Goal: Task Accomplishment & Management: Complete application form

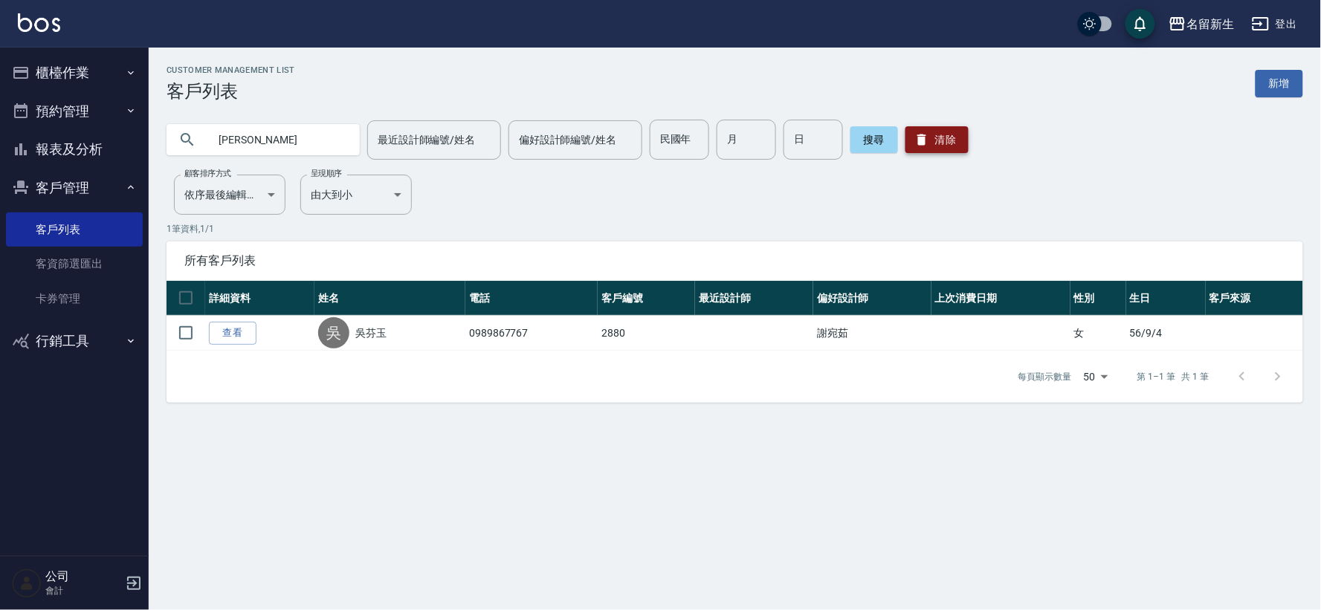
click at [946, 145] on button "清除" at bounding box center [937, 139] width 63 height 27
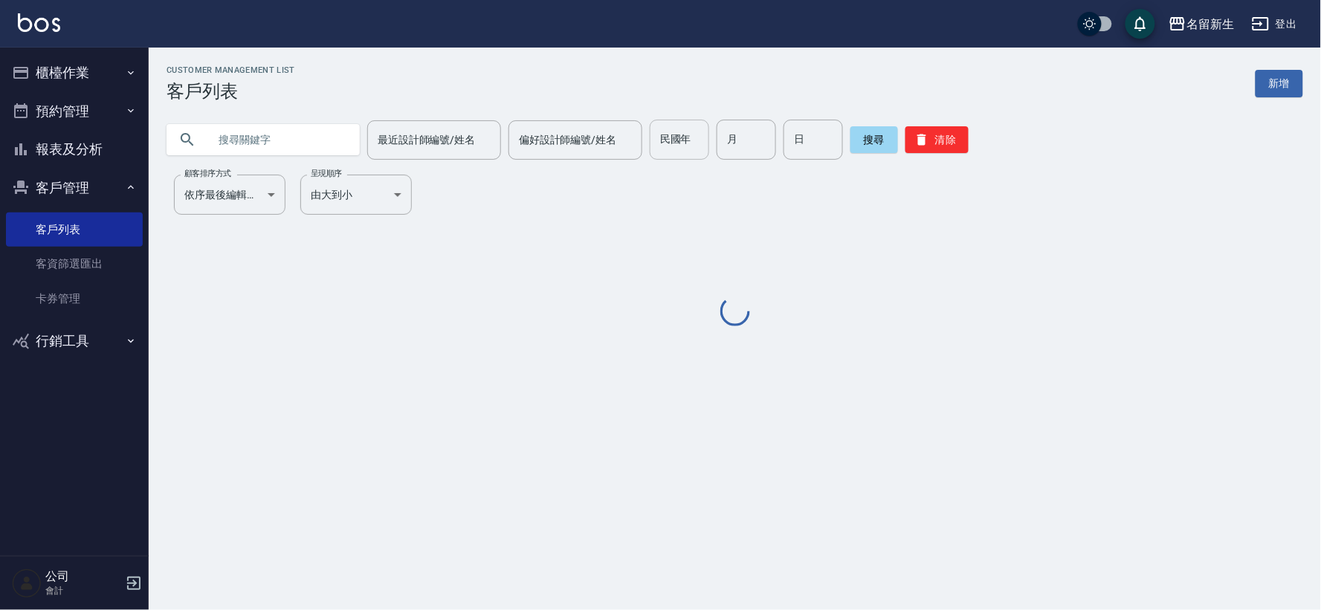
click at [659, 135] on input "民國年" at bounding box center [679, 140] width 59 height 40
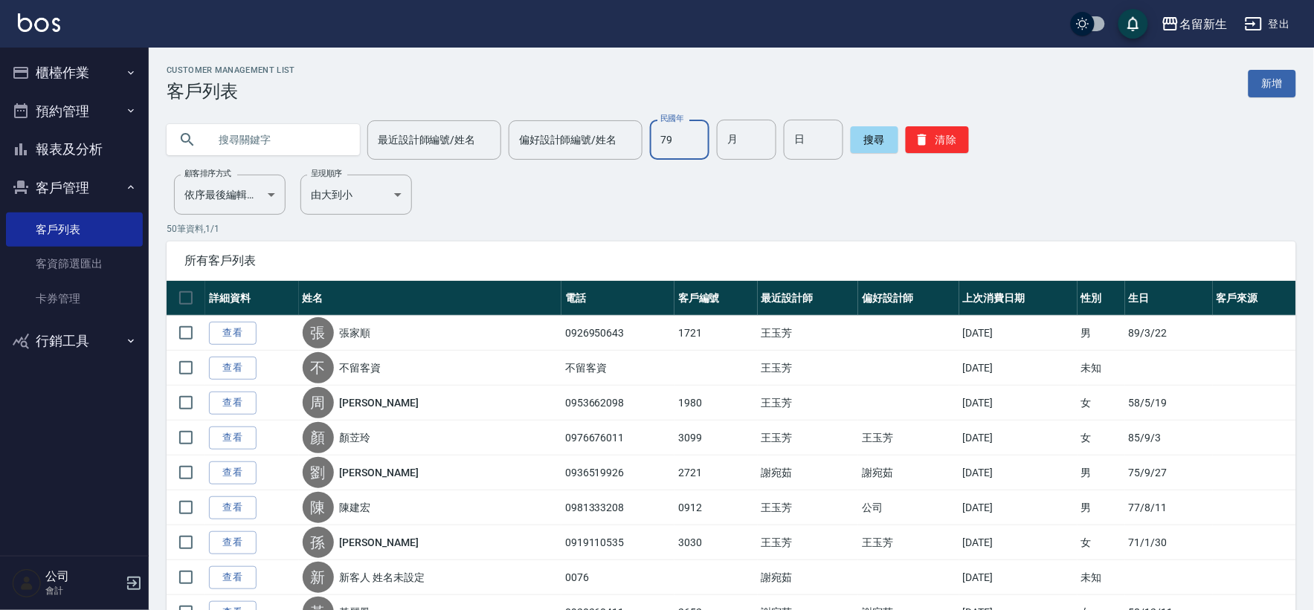
type input "79"
type input "08"
type input "13"
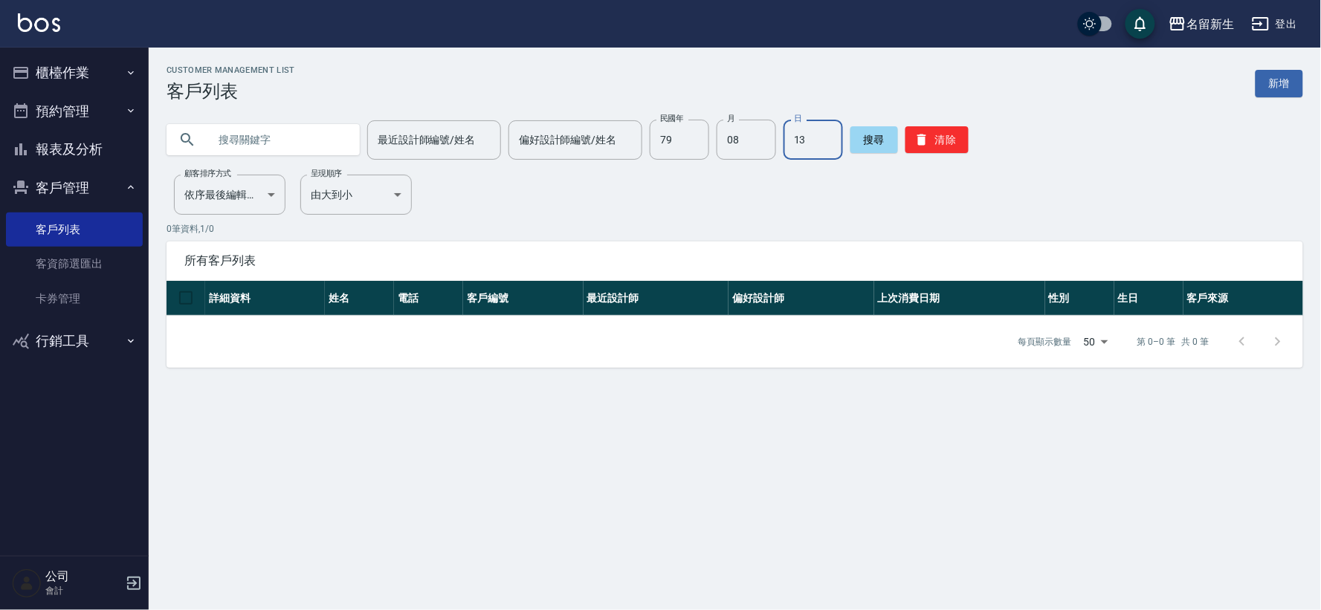
click at [263, 132] on input "text" at bounding box center [278, 140] width 140 height 40
click at [906, 141] on button "清除" at bounding box center [937, 139] width 63 height 27
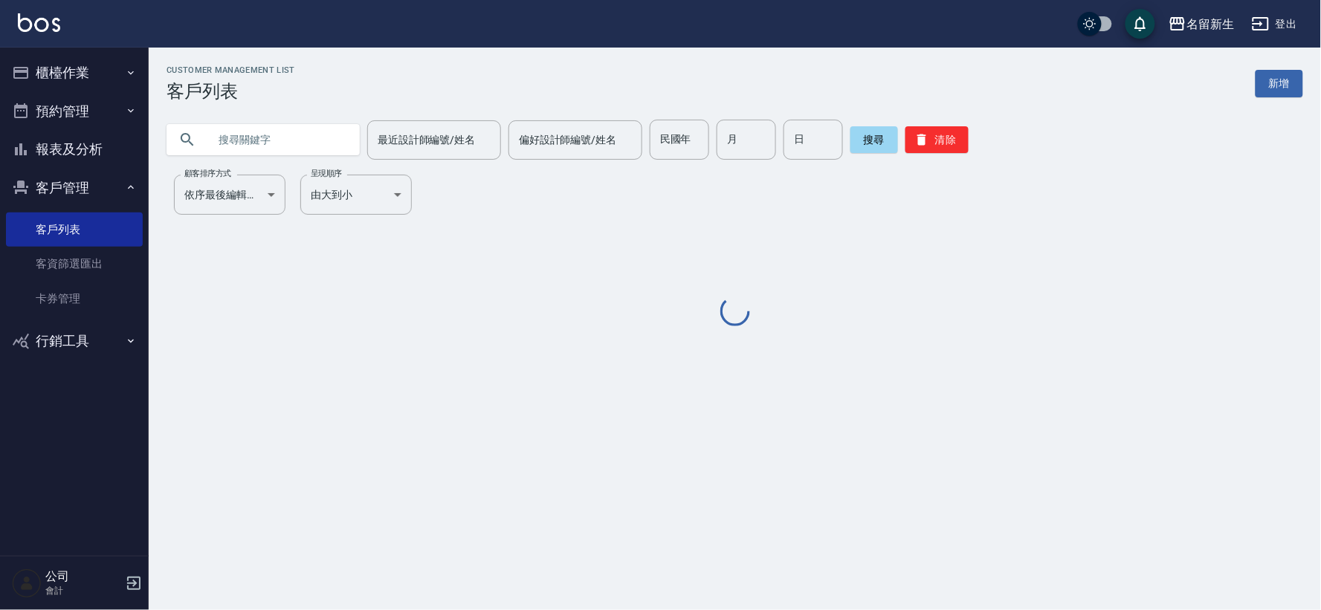
click at [316, 135] on input "text" at bounding box center [278, 140] width 140 height 40
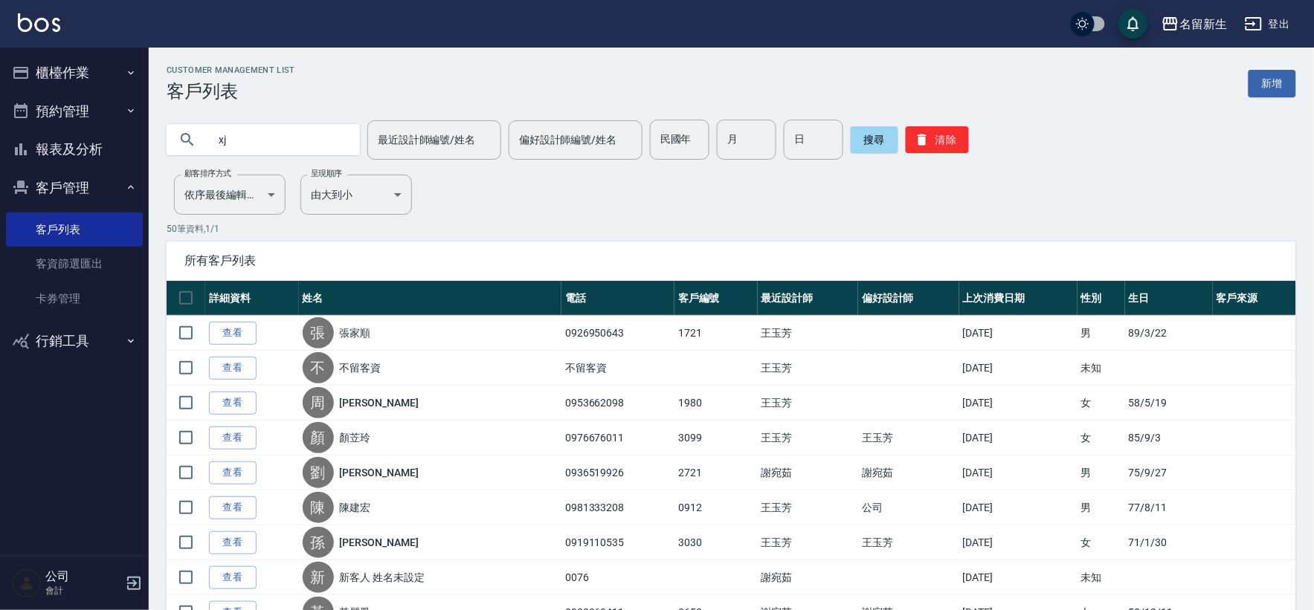
type input "x"
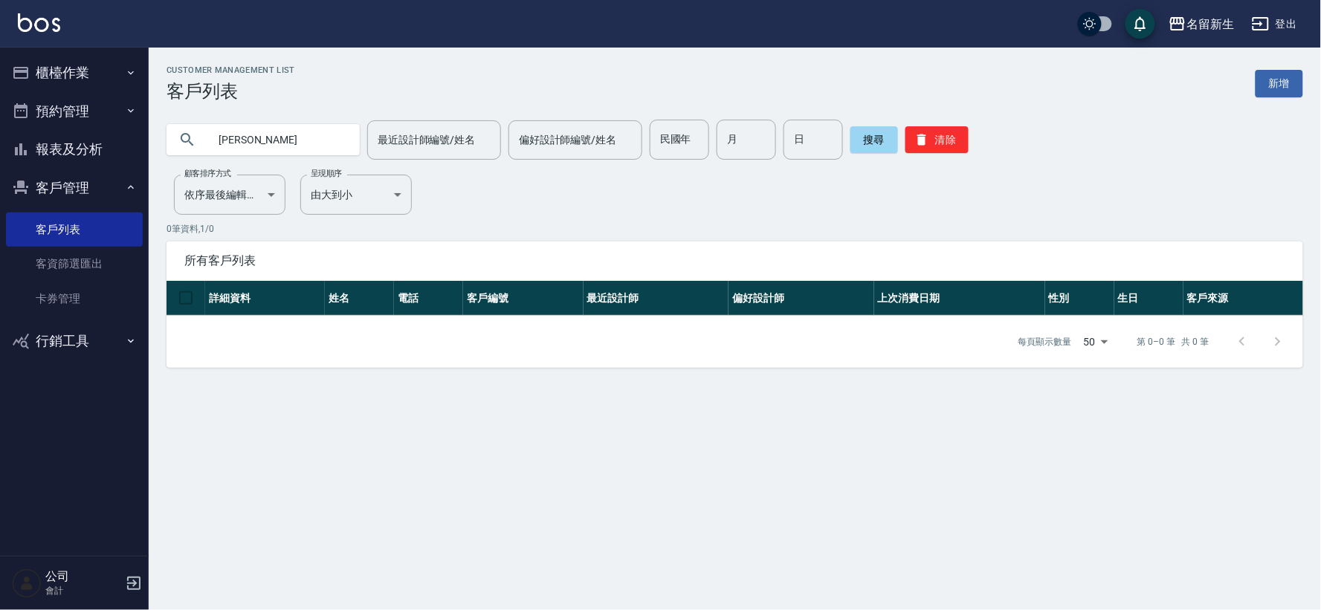
type input "羅"
click at [680, 147] on input "民國年" at bounding box center [679, 140] width 59 height 40
type input "71"
click at [731, 138] on input "月" at bounding box center [746, 140] width 59 height 40
type input "07"
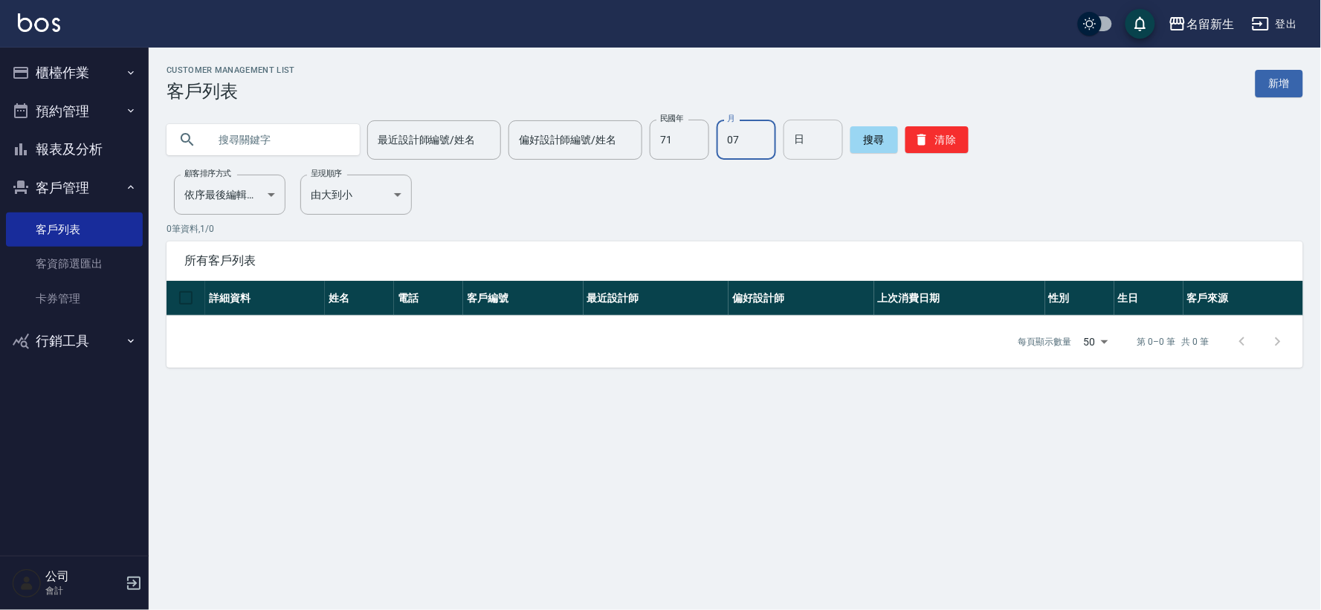
click at [803, 150] on input "日" at bounding box center [813, 140] width 59 height 40
type input "27"
click at [886, 138] on button "搜尋" at bounding box center [875, 139] width 48 height 27
click at [935, 142] on button "清除" at bounding box center [937, 139] width 63 height 27
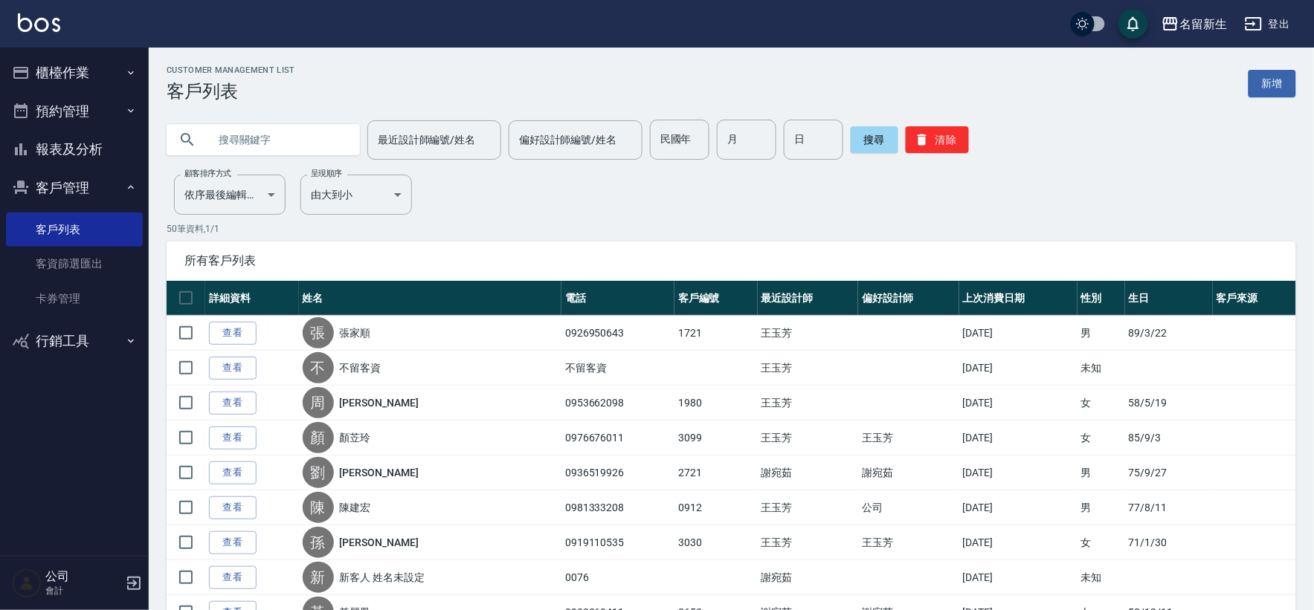
click at [244, 132] on input "text" at bounding box center [278, 140] width 140 height 40
type input "虎"
type input "[PERSON_NAME]"
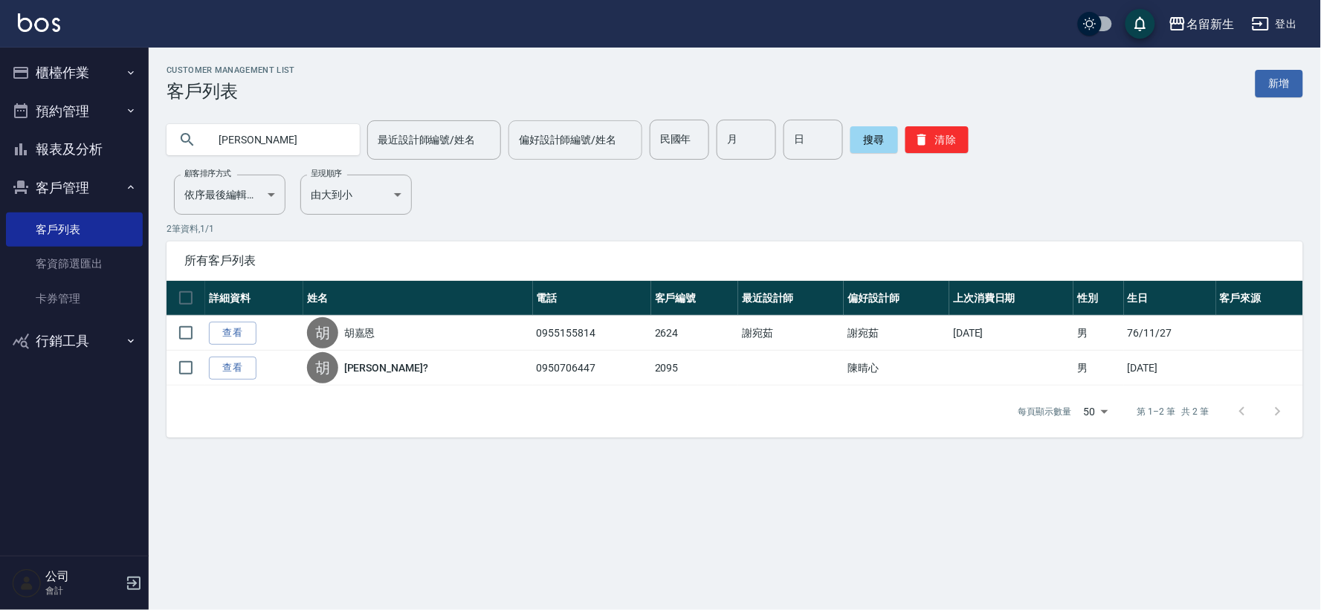
click at [583, 141] on input "偏好設計師編號/姓名" at bounding box center [575, 140] width 120 height 26
click at [680, 146] on input "民國年" at bounding box center [679, 140] width 59 height 40
type input "72"
click at [729, 129] on div "月 月" at bounding box center [746, 140] width 59 height 40
type input "4"
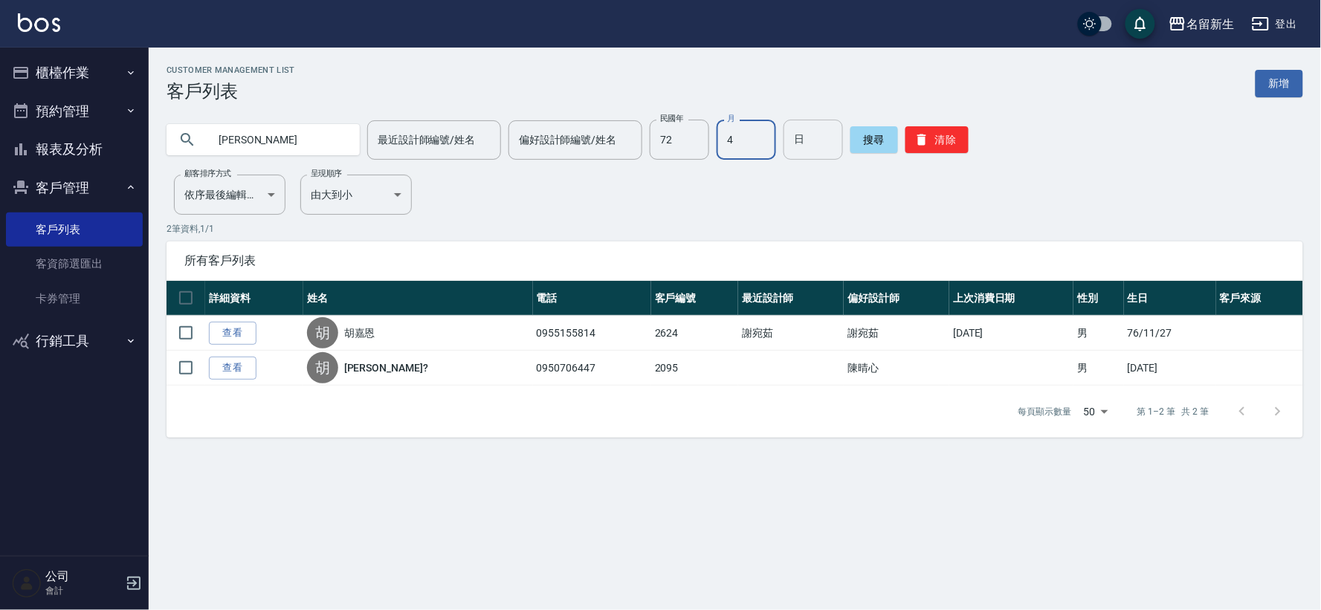
click at [785, 141] on input "日" at bounding box center [813, 140] width 59 height 40
type input "6"
click at [875, 137] on button "搜尋" at bounding box center [875, 139] width 48 height 27
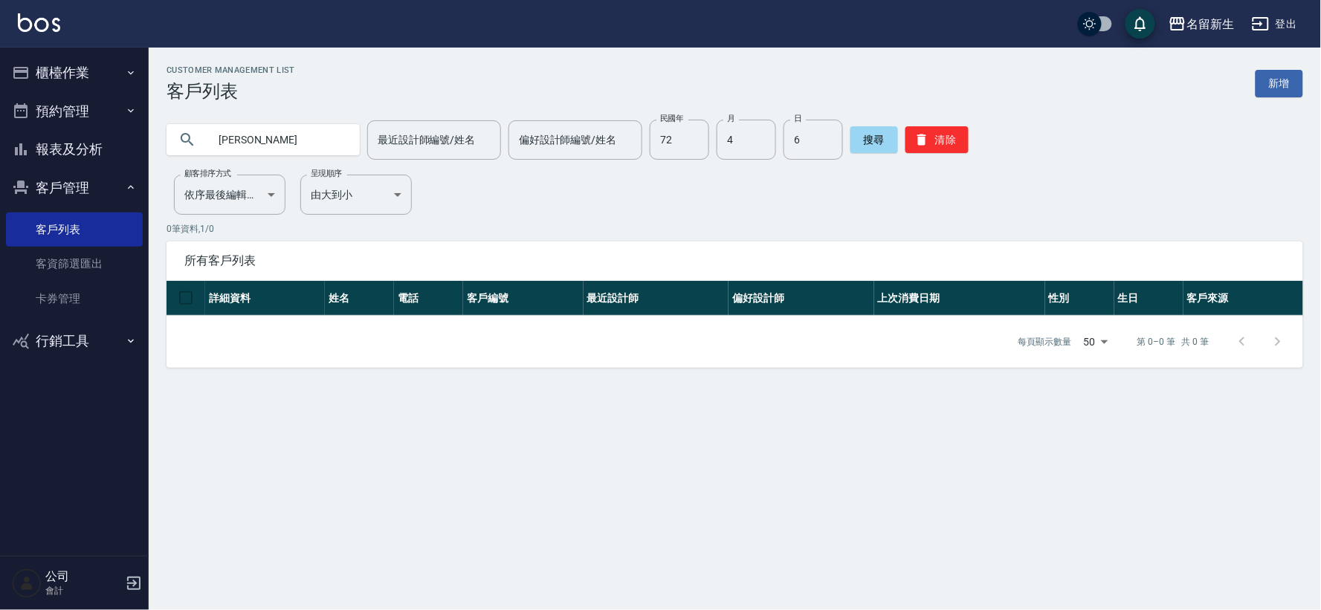
click at [317, 138] on input "[PERSON_NAME]" at bounding box center [278, 140] width 140 height 40
type input "胡"
click at [880, 144] on button "搜尋" at bounding box center [875, 139] width 48 height 27
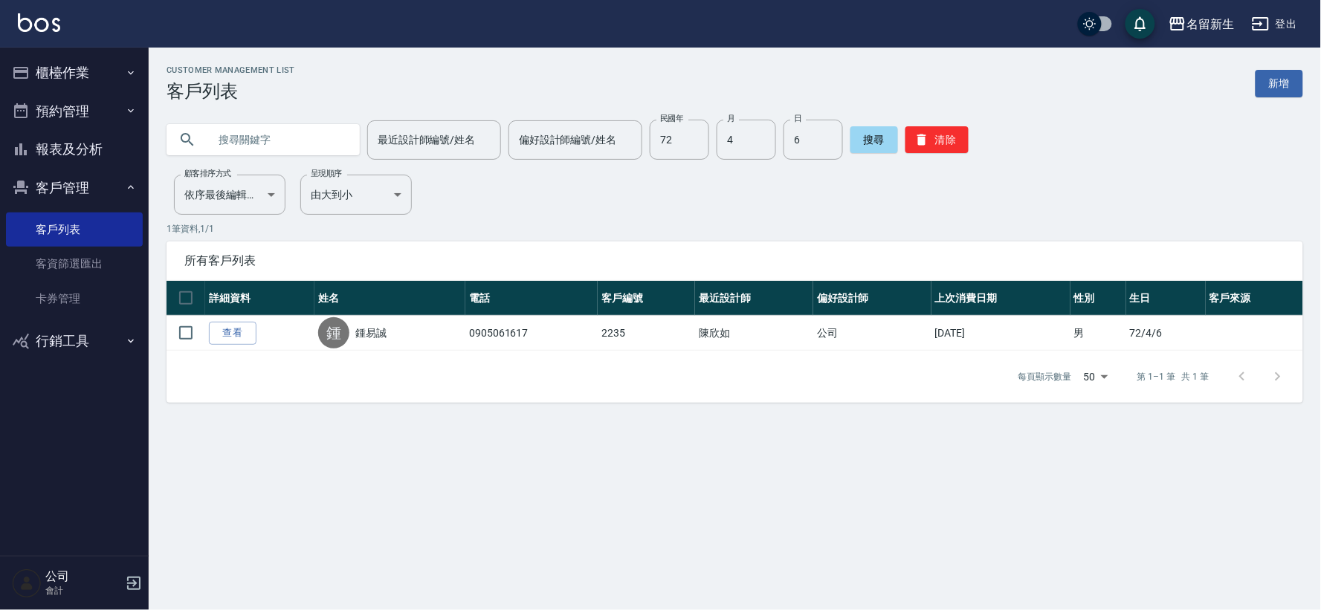
click at [283, 130] on input "text" at bounding box center [278, 140] width 140 height 40
type input "往"
type input "[PERSON_NAME]"
click at [871, 145] on button "搜尋" at bounding box center [875, 139] width 48 height 27
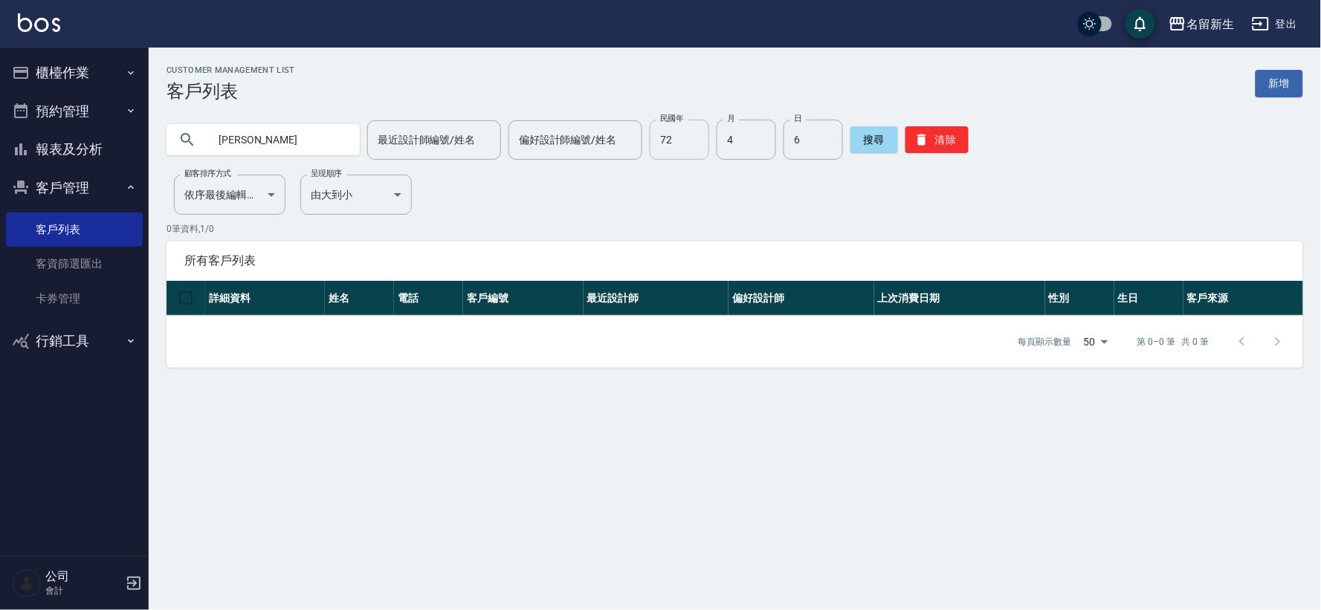
click at [681, 152] on input "72" at bounding box center [679, 140] width 59 height 40
click at [754, 140] on input "4" at bounding box center [746, 140] width 59 height 40
click at [801, 132] on input "6" at bounding box center [813, 140] width 59 height 40
click at [883, 139] on button "搜尋" at bounding box center [875, 139] width 48 height 27
